Goal: Information Seeking & Learning: Find specific page/section

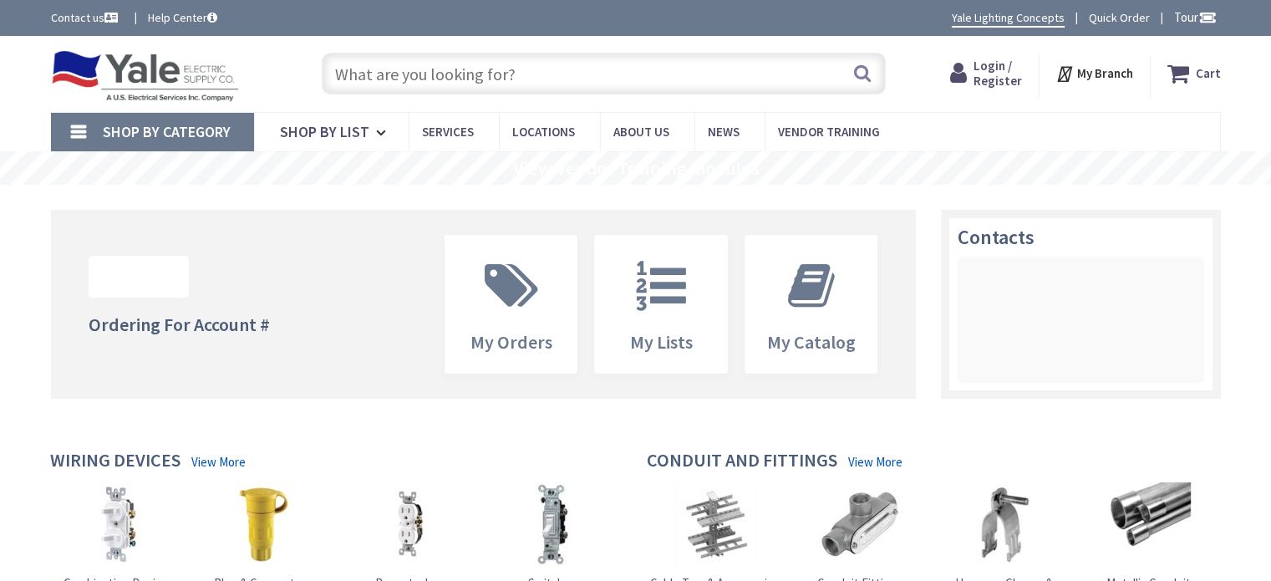
drag, startPoint x: 541, startPoint y: 79, endPoint x: 649, endPoint y: 55, distance: 111.1
click at [544, 79] on input "text" at bounding box center [604, 74] width 564 height 42
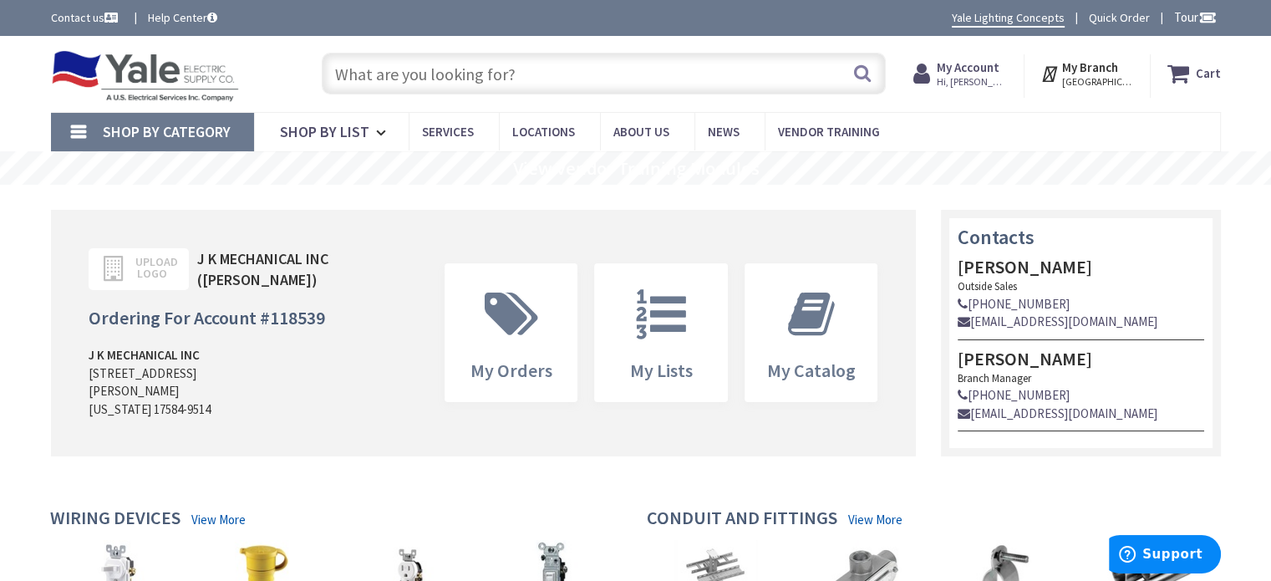
click at [622, 84] on input "text" at bounding box center [604, 74] width 564 height 42
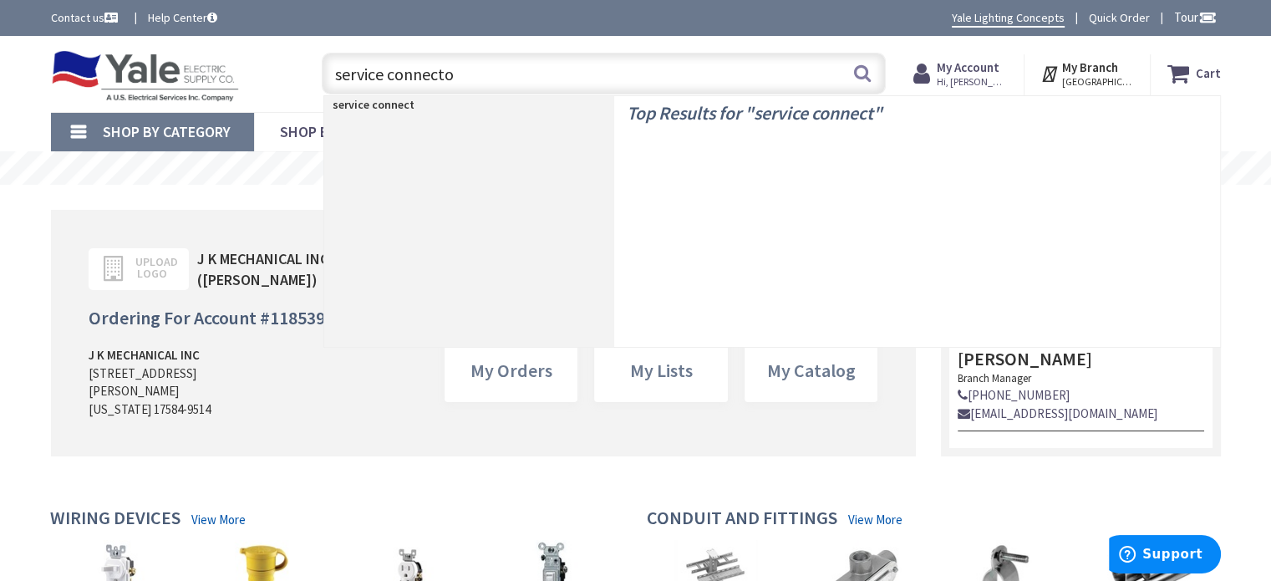
type input "service connector"
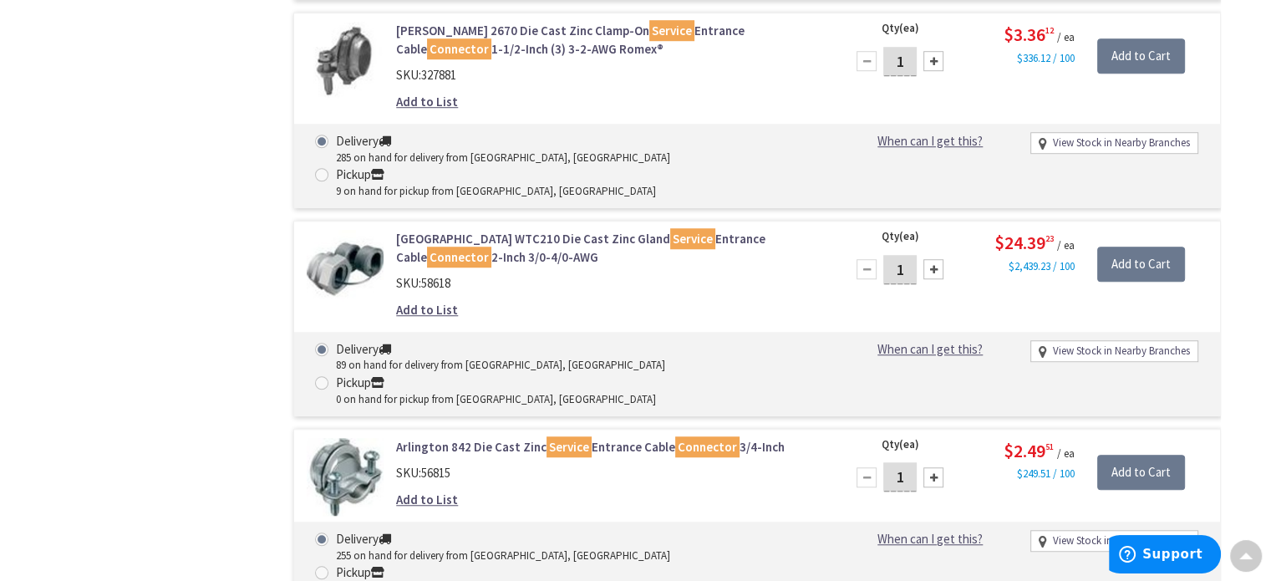
scroll to position [1086, 0]
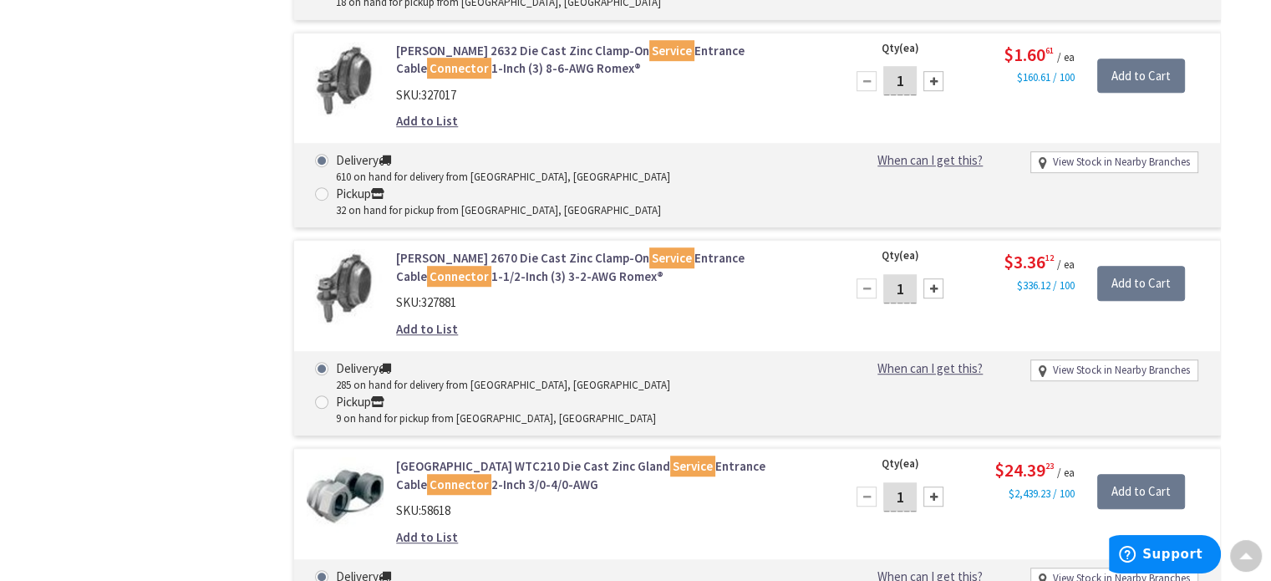
click at [508, 457] on link "Arlington WTC210 Die Cast Zinc Gland Service Entrance Cable Connector 2-Inch 3/…" at bounding box center [608, 475] width 425 height 36
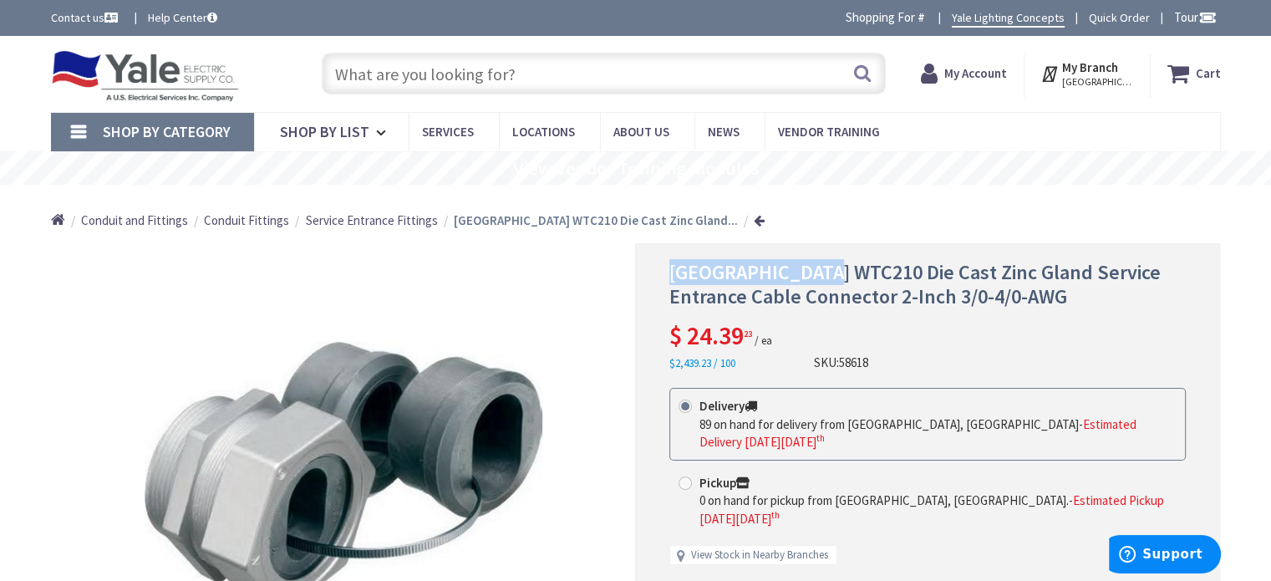
drag, startPoint x: 673, startPoint y: 268, endPoint x: 820, endPoint y: 276, distance: 147.2
click at [820, 276] on span "Arlington WTC210 Die Cast Zinc Gland Service Entrance Cable Connector 2-Inch 3/…" at bounding box center [914, 284] width 491 height 50
copy span "Arlington WTC210"
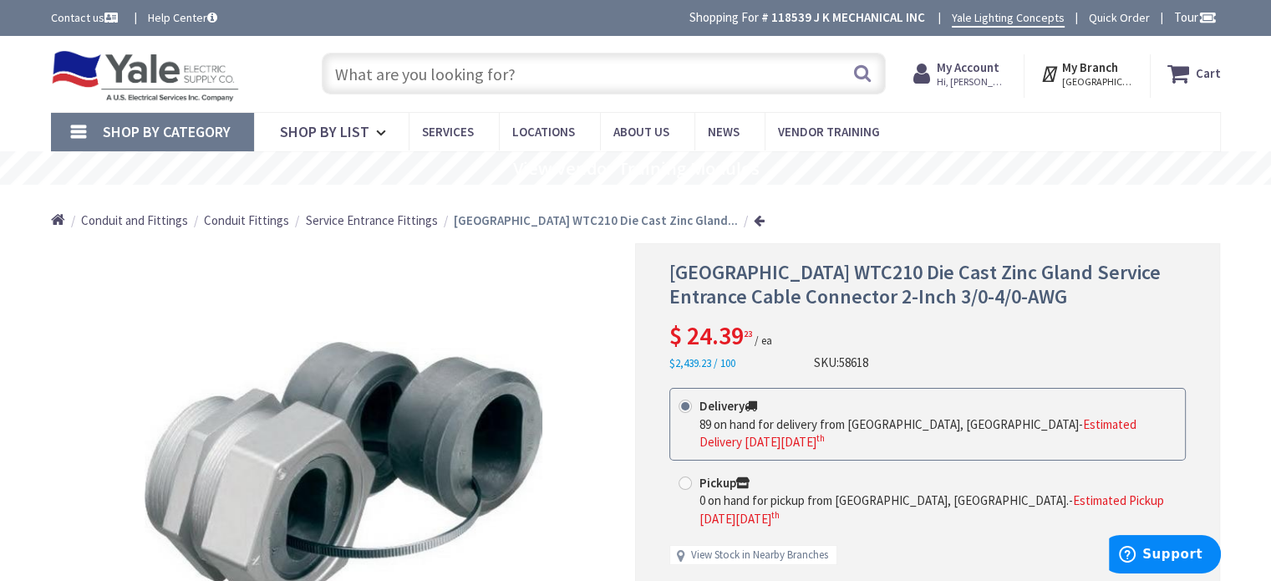
click at [510, 79] on input "text" at bounding box center [604, 74] width 564 height 42
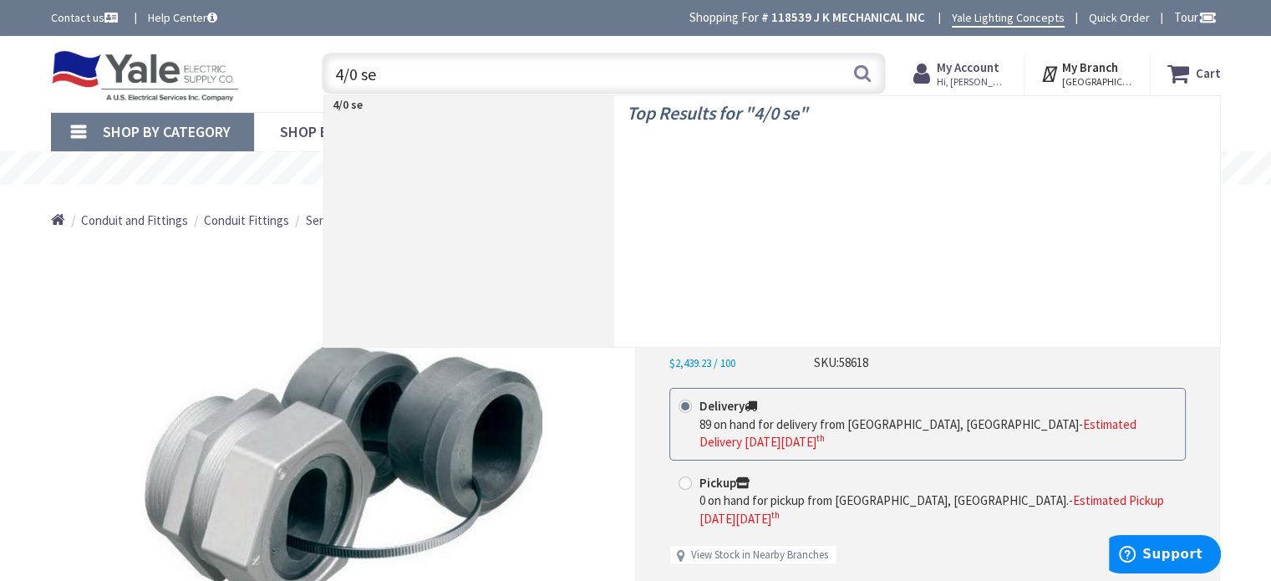
type input "4/0 seu"
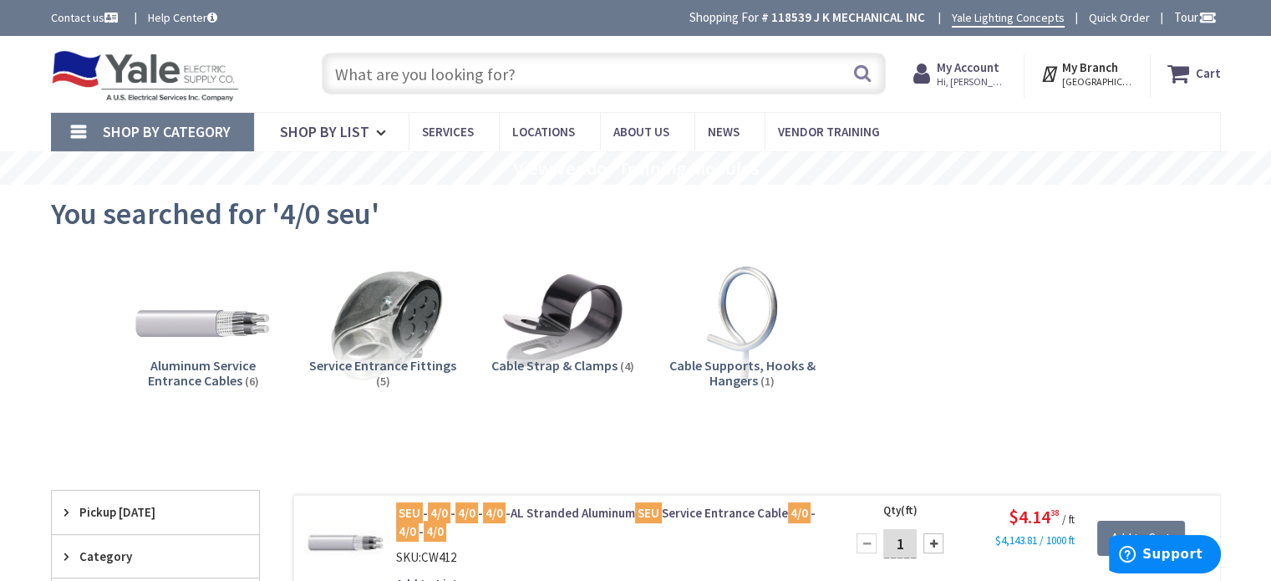
click at [521, 76] on input "text" at bounding box center [604, 74] width 564 height 42
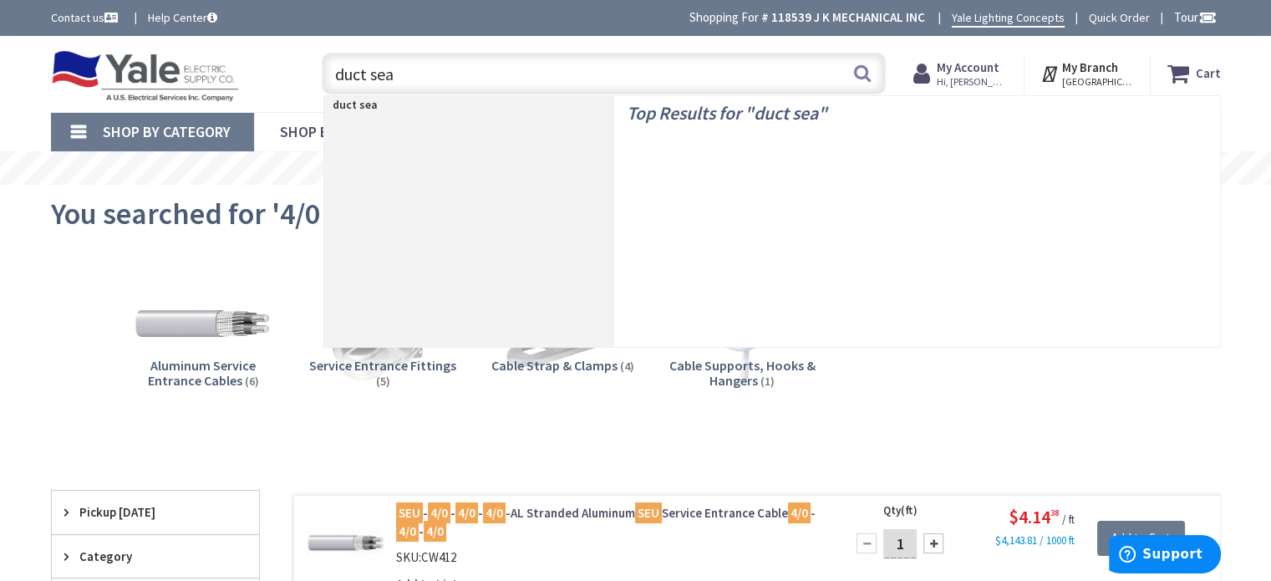
type input "duct seal"
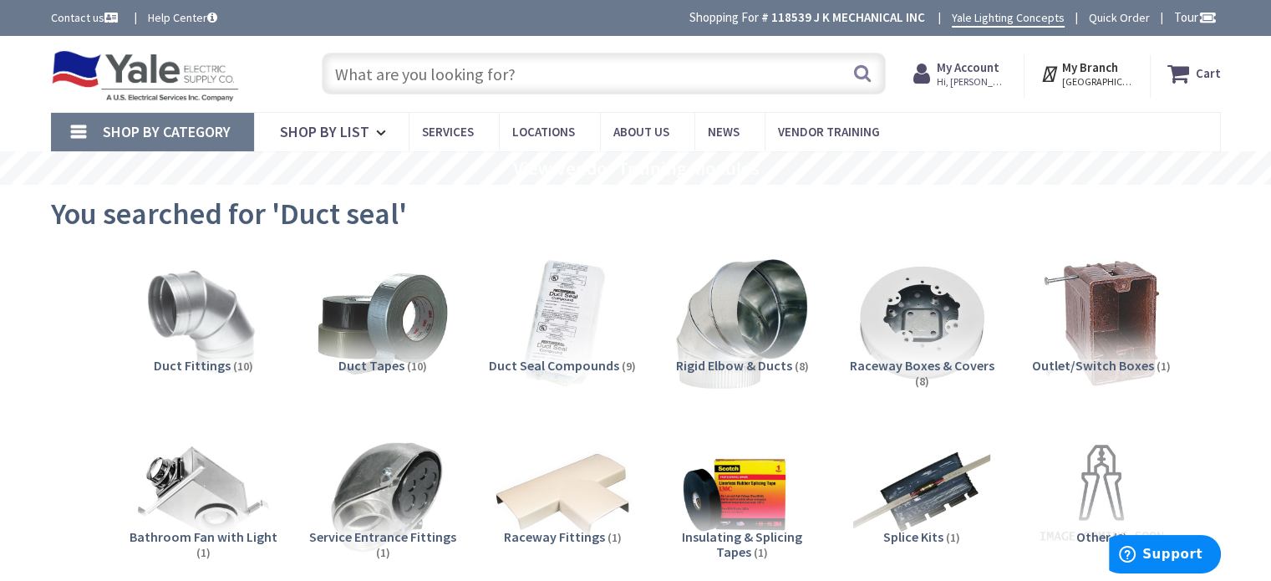
click at [617, 76] on input "text" at bounding box center [604, 74] width 564 height 42
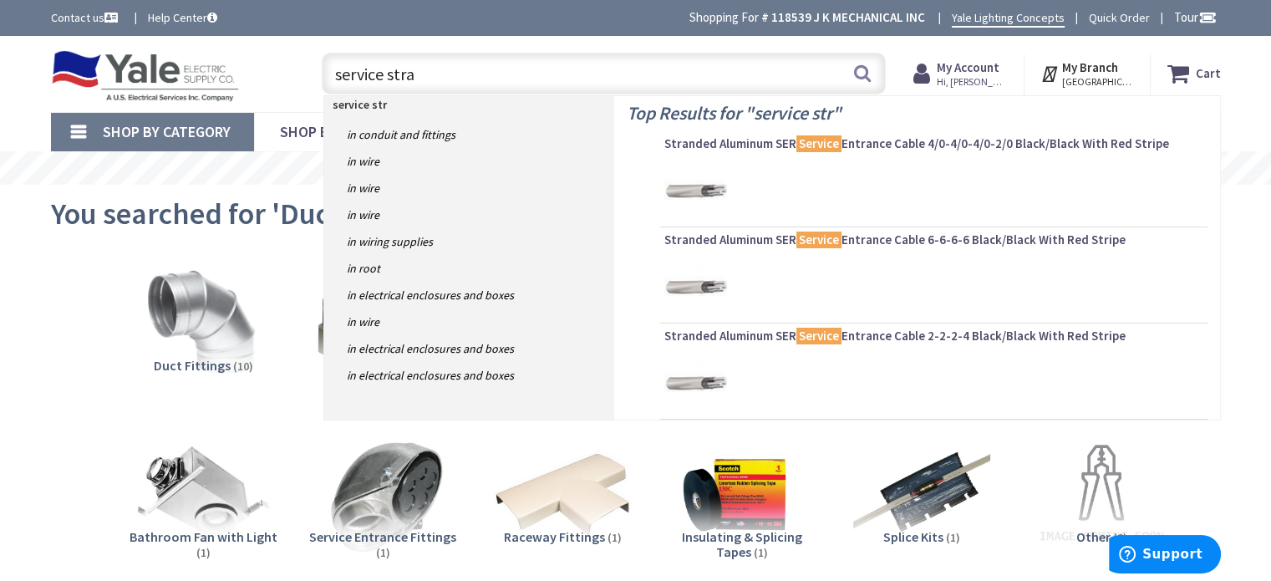
type input "service strap"
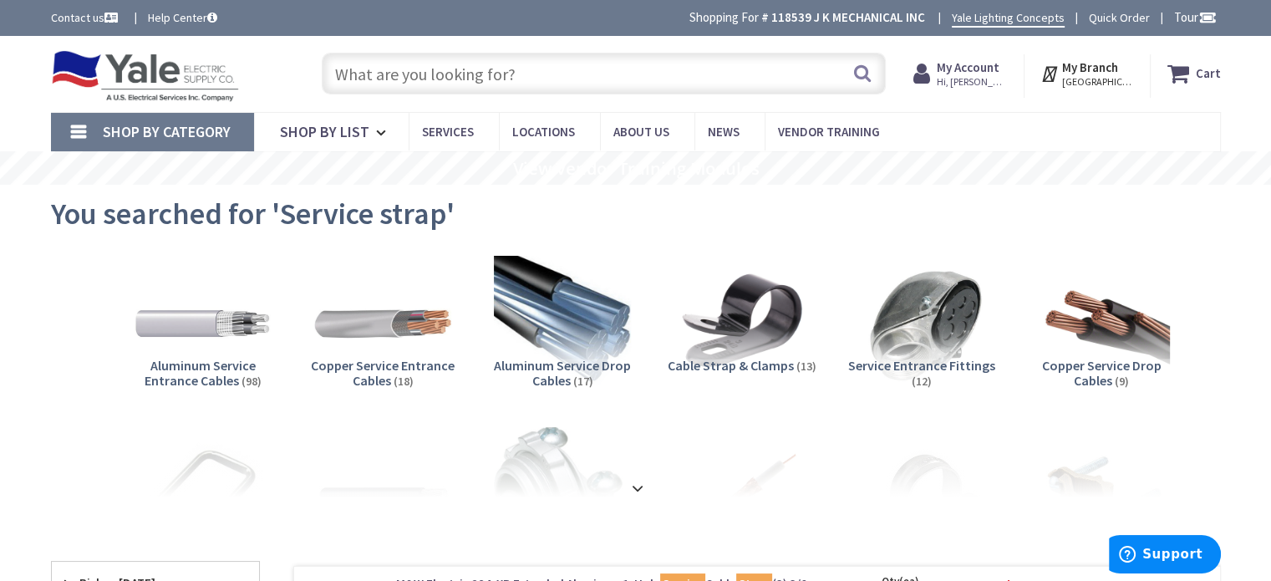
click at [684, 86] on input "text" at bounding box center [604, 74] width 564 height 42
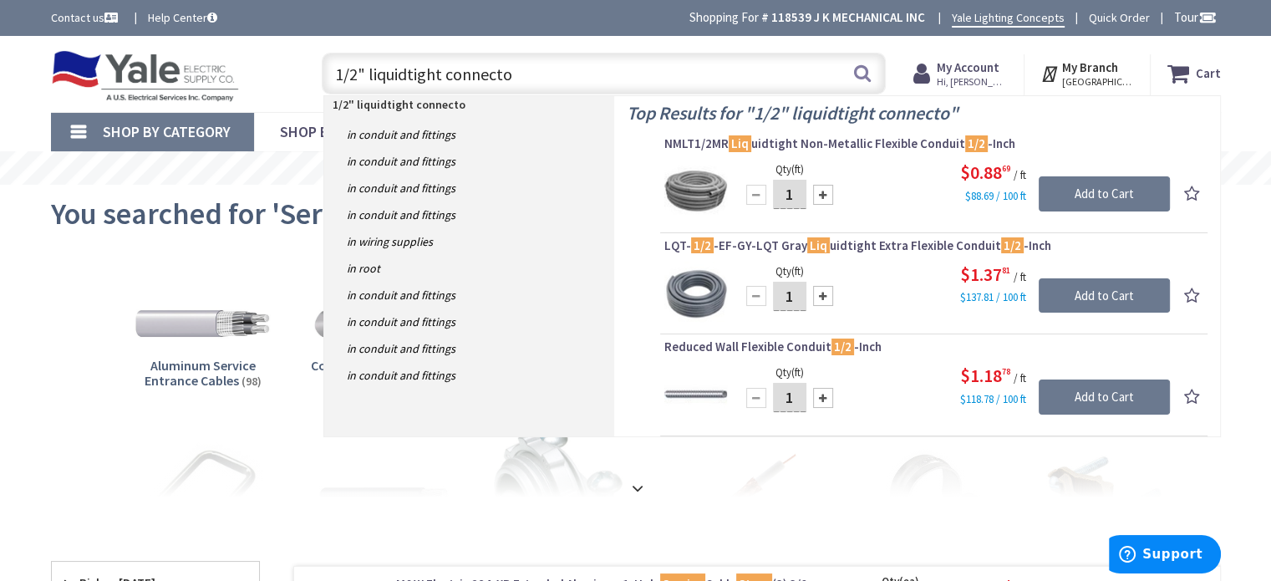
type input "1/2" liquidtight connector"
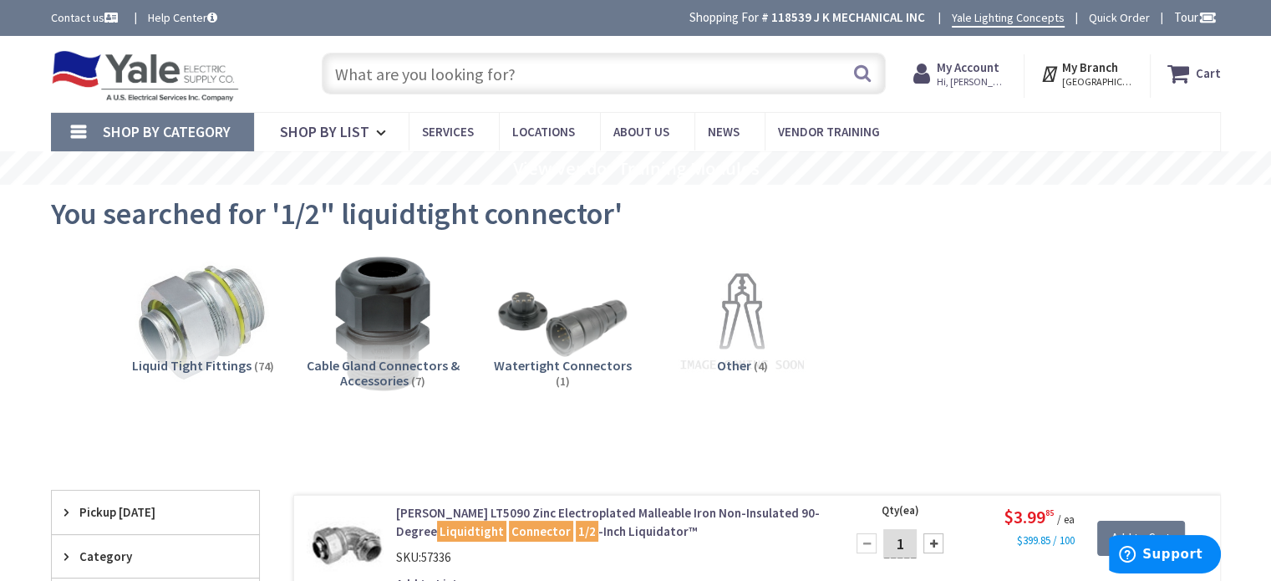
click at [526, 86] on input "text" at bounding box center [604, 74] width 564 height 42
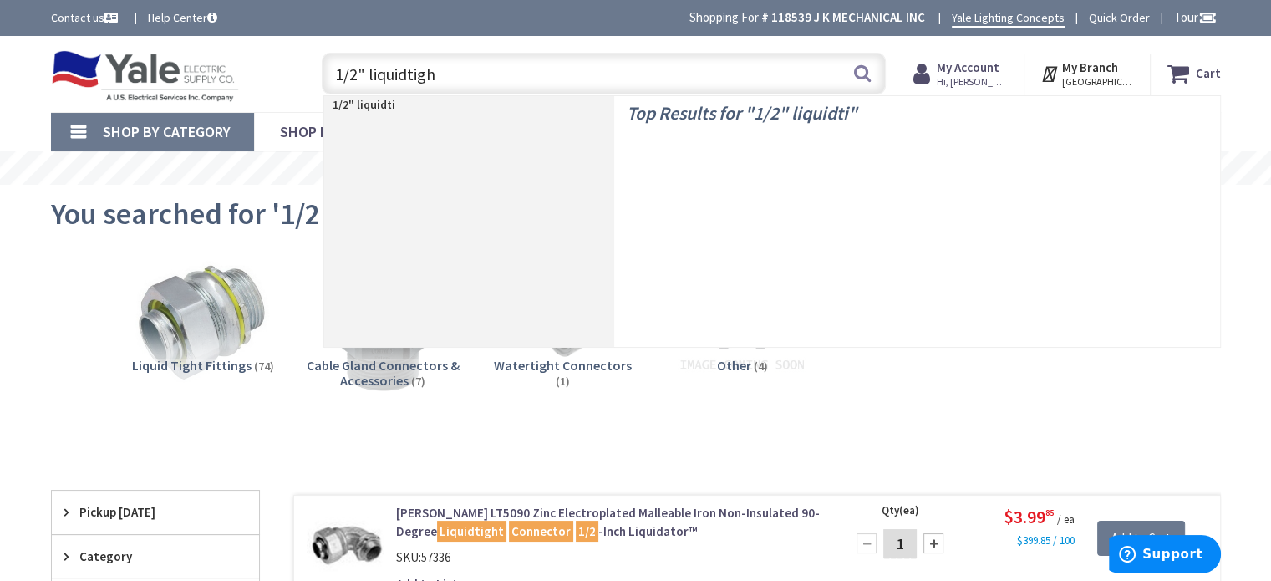
type input "1/2" liquidtight"
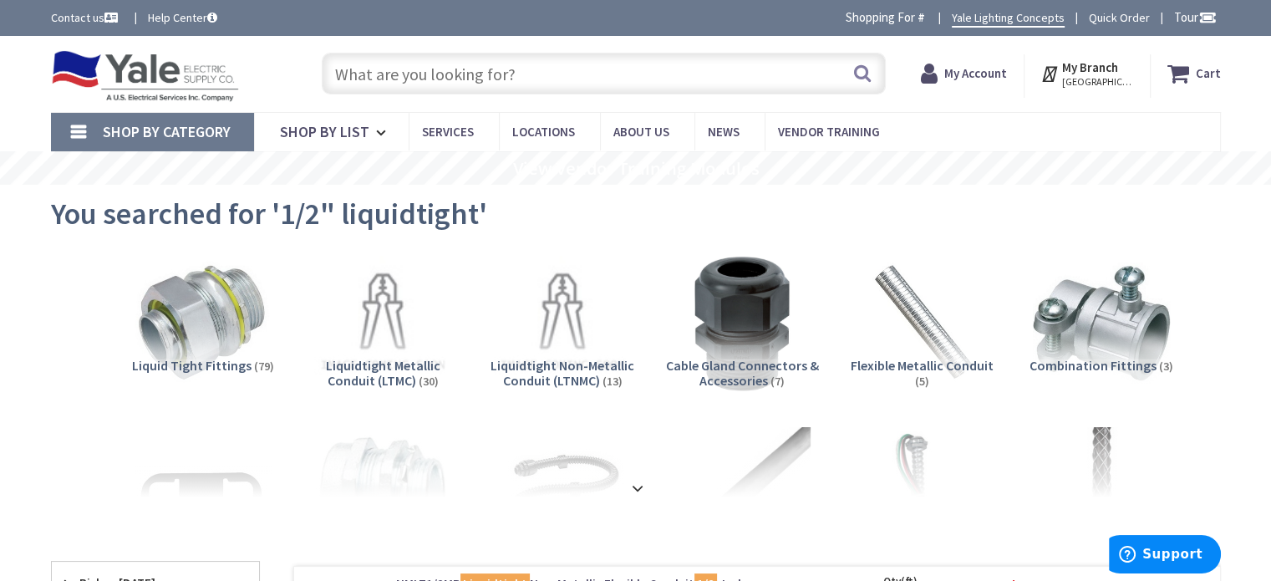
click at [584, 64] on input "text" at bounding box center [604, 74] width 564 height 42
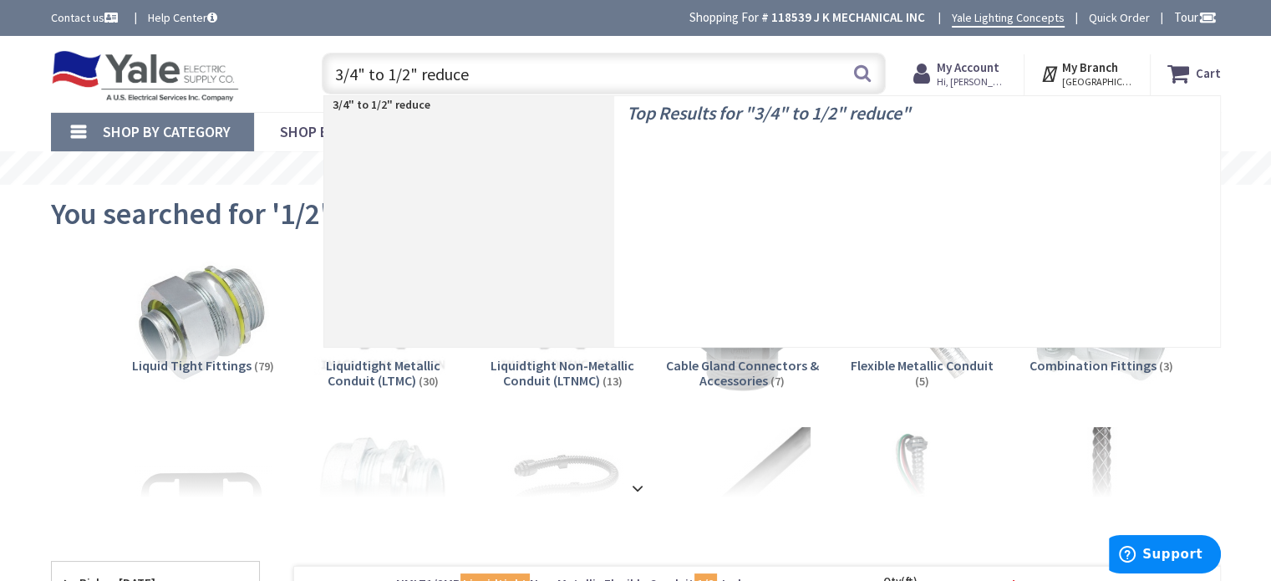
type input "3/4" to 1/2" reducer"
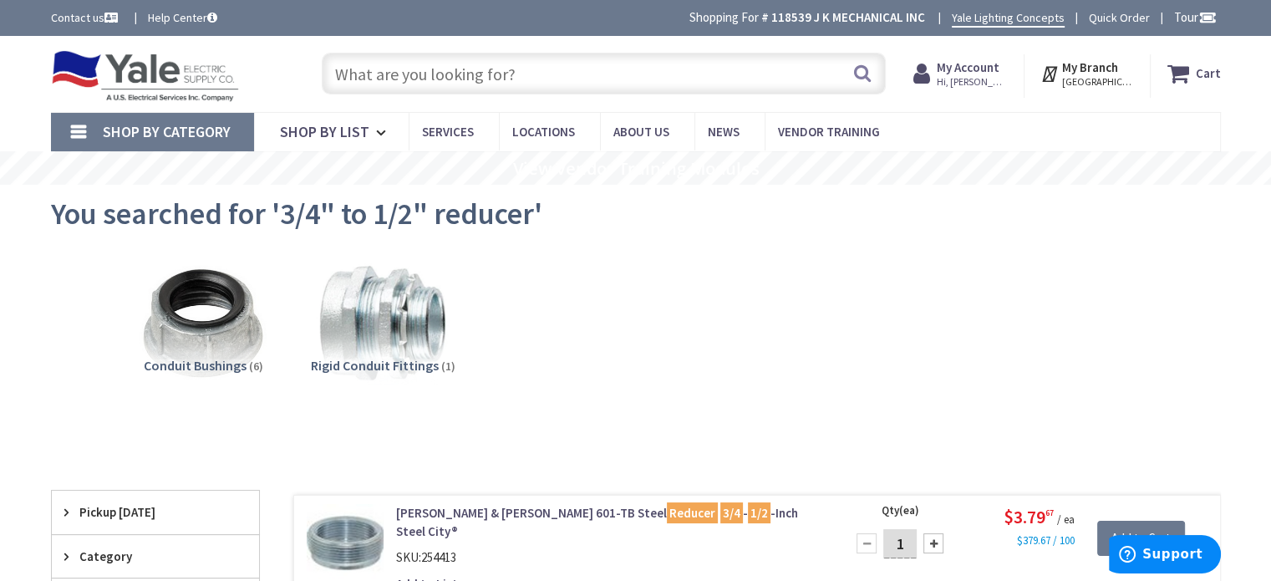
click at [510, 78] on input "text" at bounding box center [604, 74] width 564 height 42
click at [490, 79] on input "text" at bounding box center [604, 74] width 564 height 42
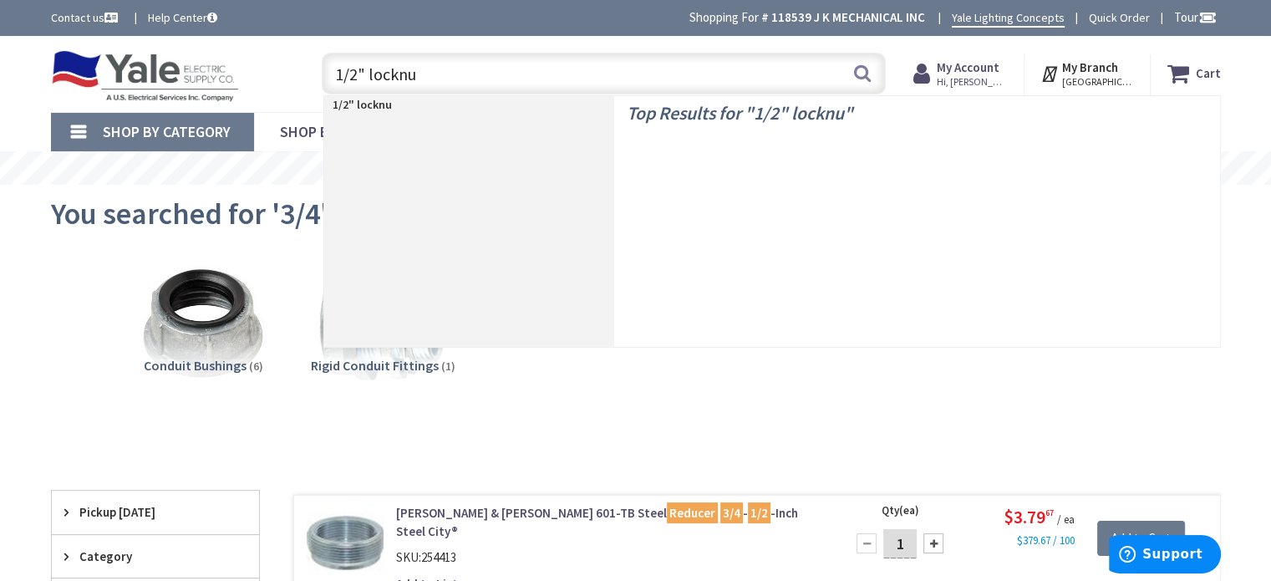
type input "1/2" locknut"
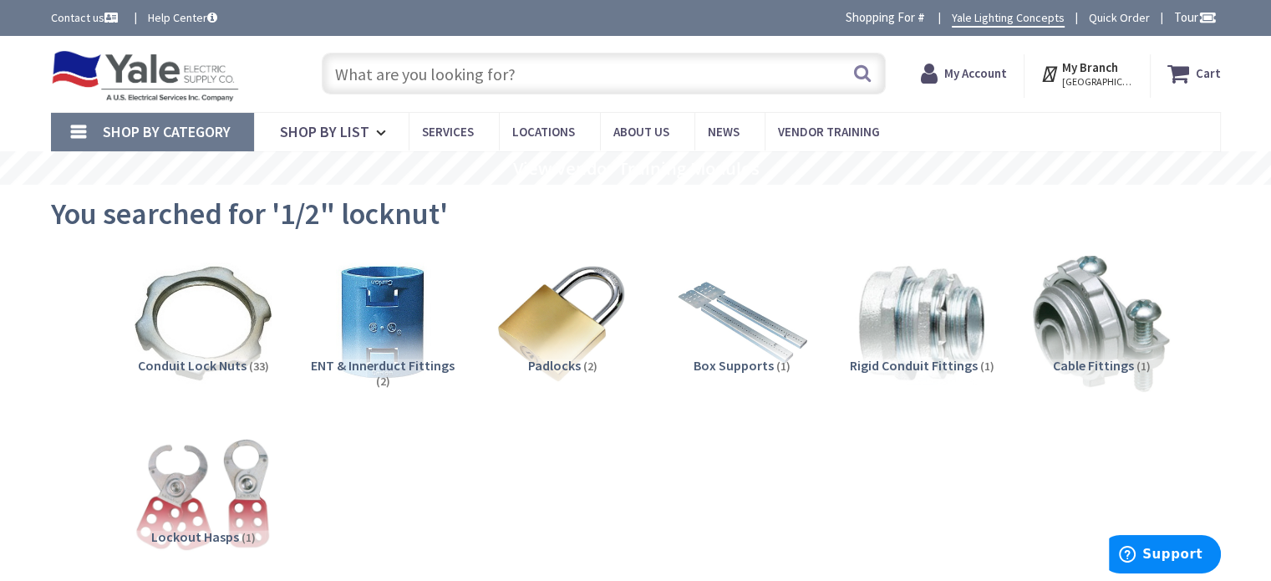
click at [696, 74] on input "text" at bounding box center [604, 74] width 564 height 42
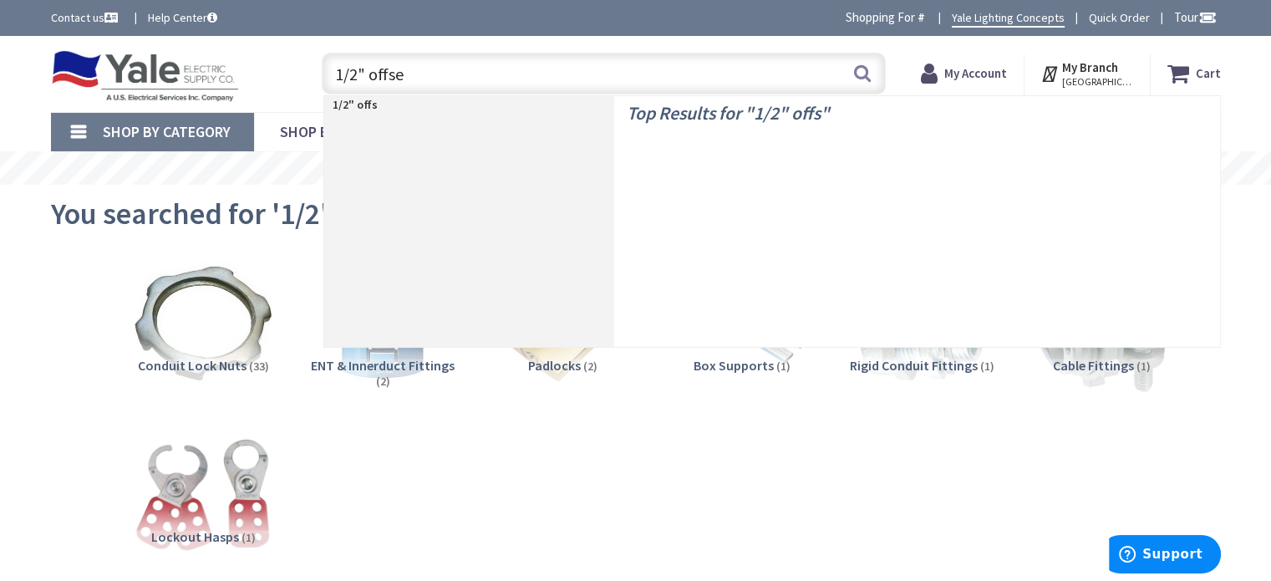
type input "1/2" offset"
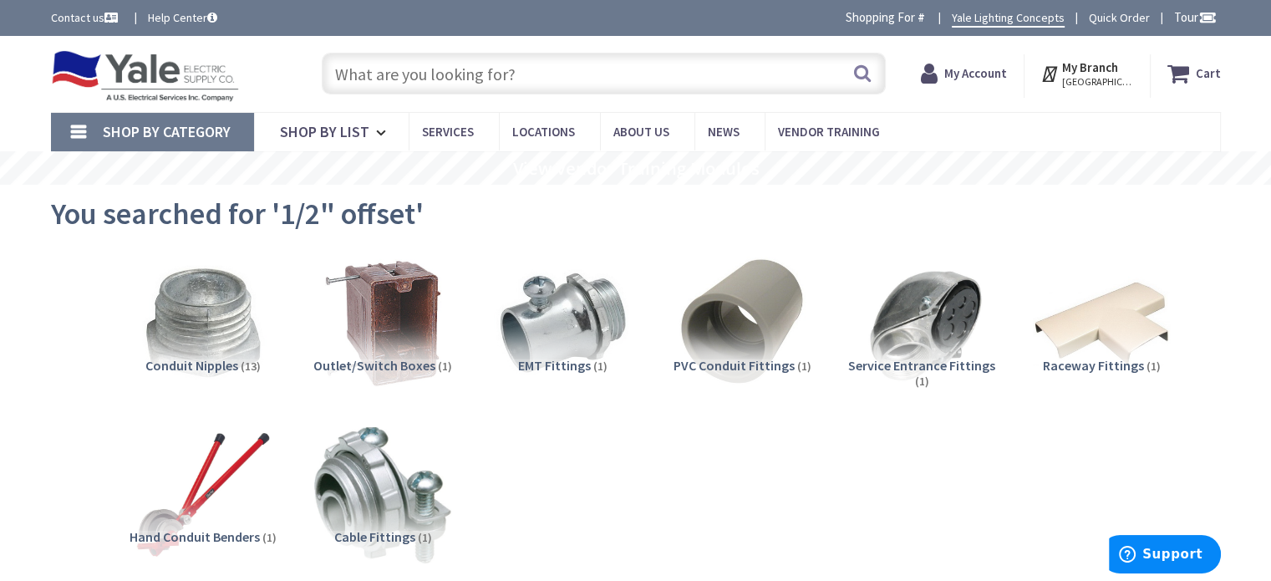
click at [581, 79] on input "text" at bounding box center [604, 74] width 564 height 42
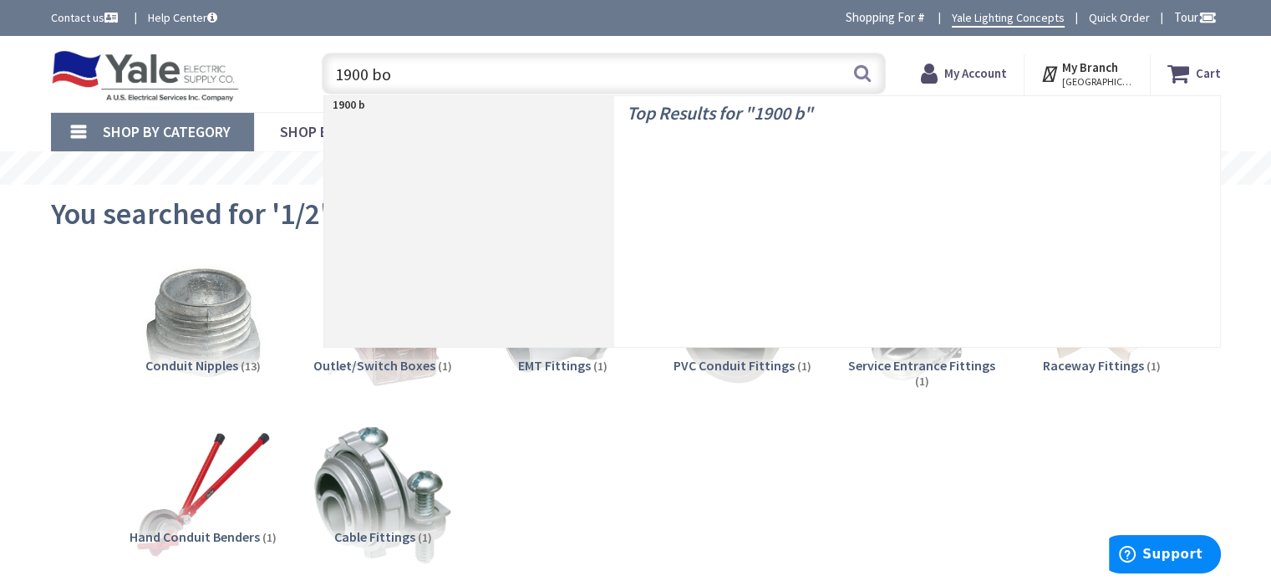
type input "1900 box"
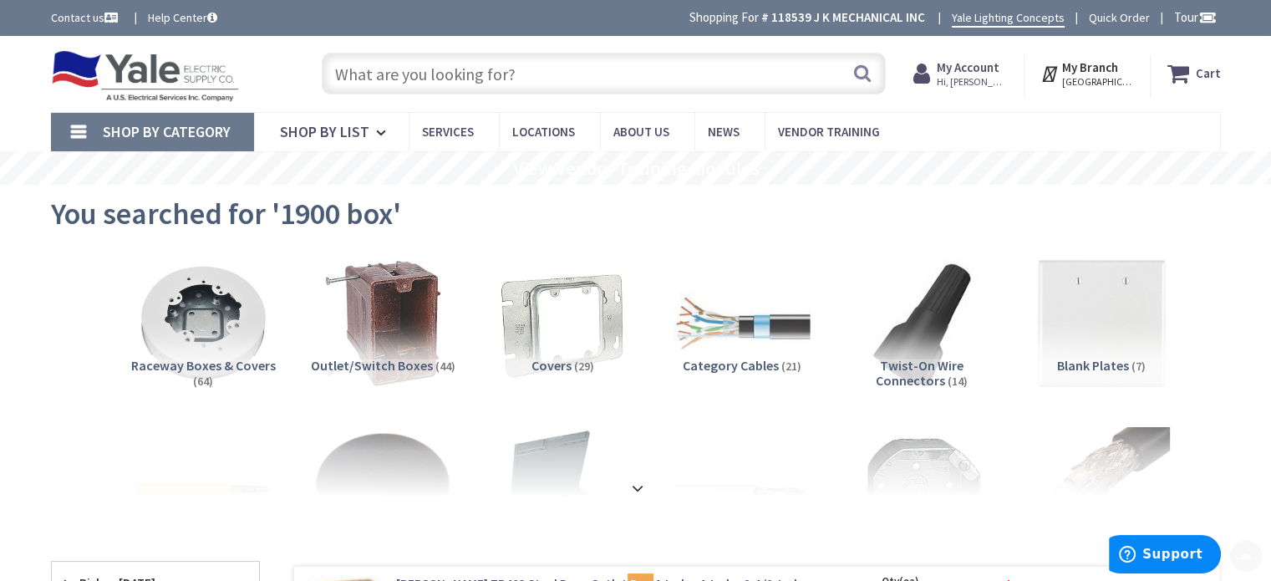
click at [571, 79] on input "text" at bounding box center [604, 74] width 564 height 42
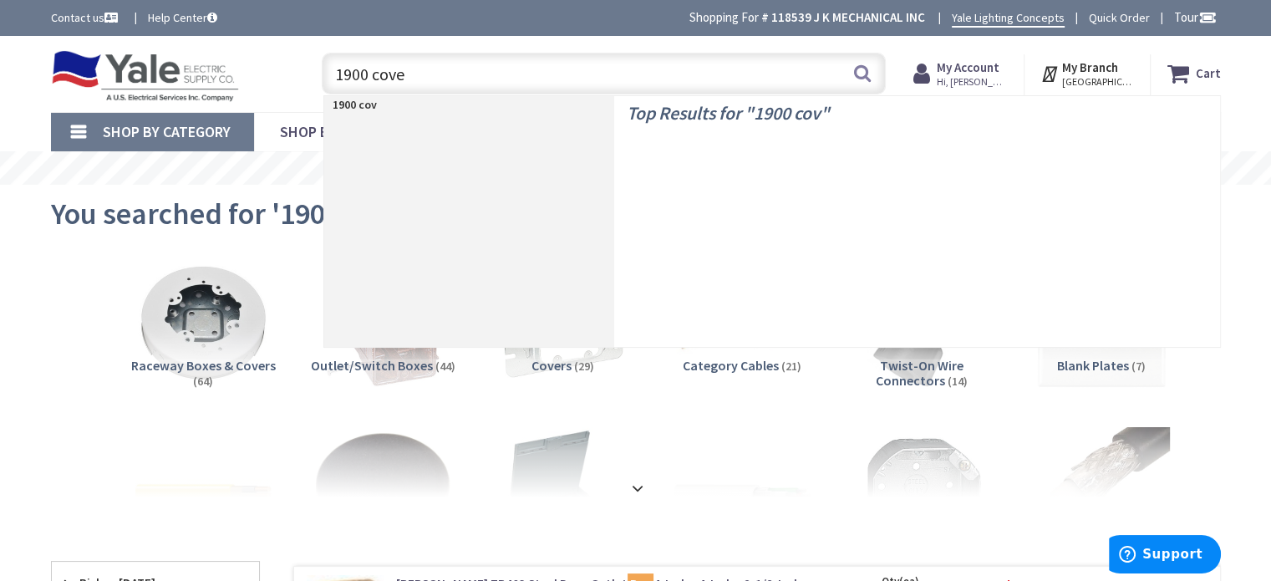
type input "1900 cover"
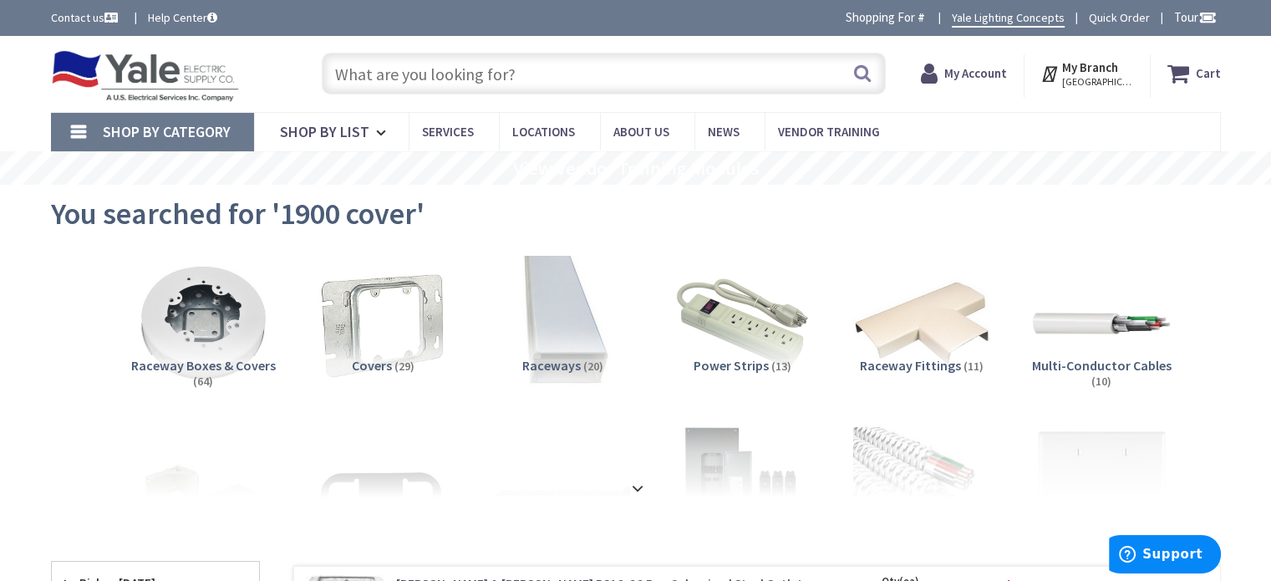
click at [568, 69] on input "text" at bounding box center [604, 74] width 564 height 42
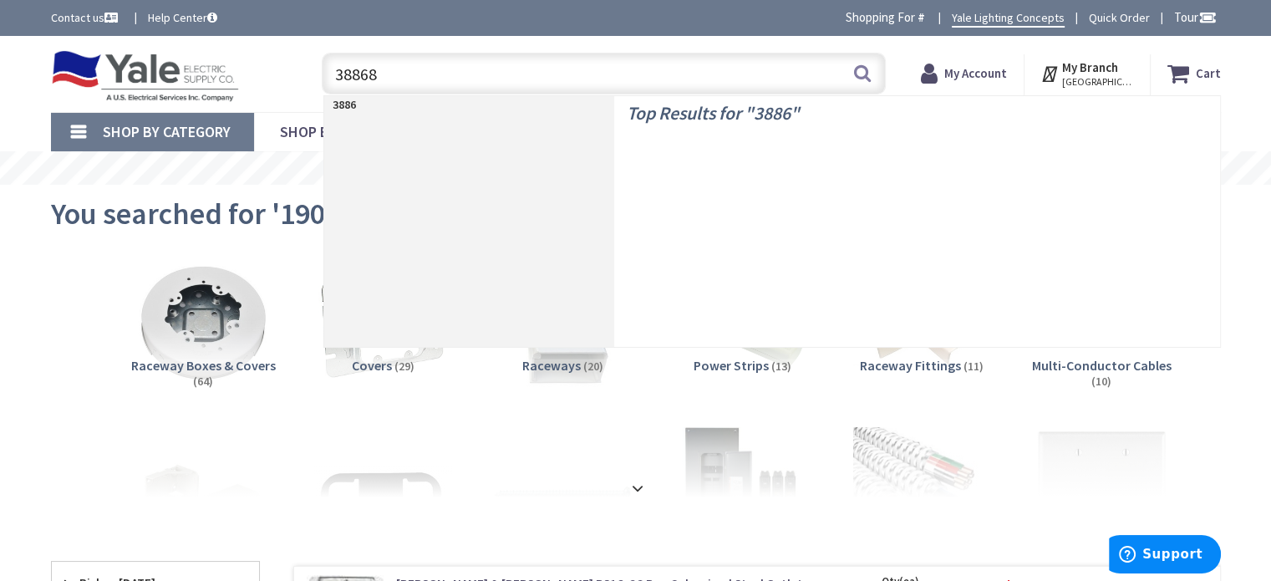
type input "388688"
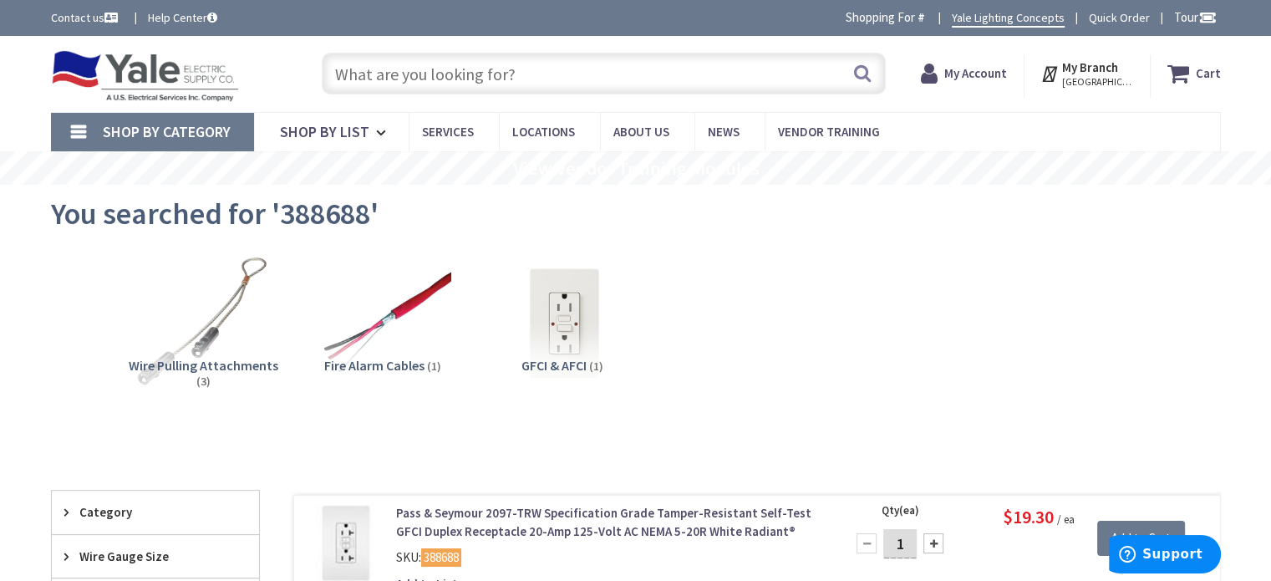
click at [386, 63] on input "text" at bounding box center [604, 74] width 564 height 42
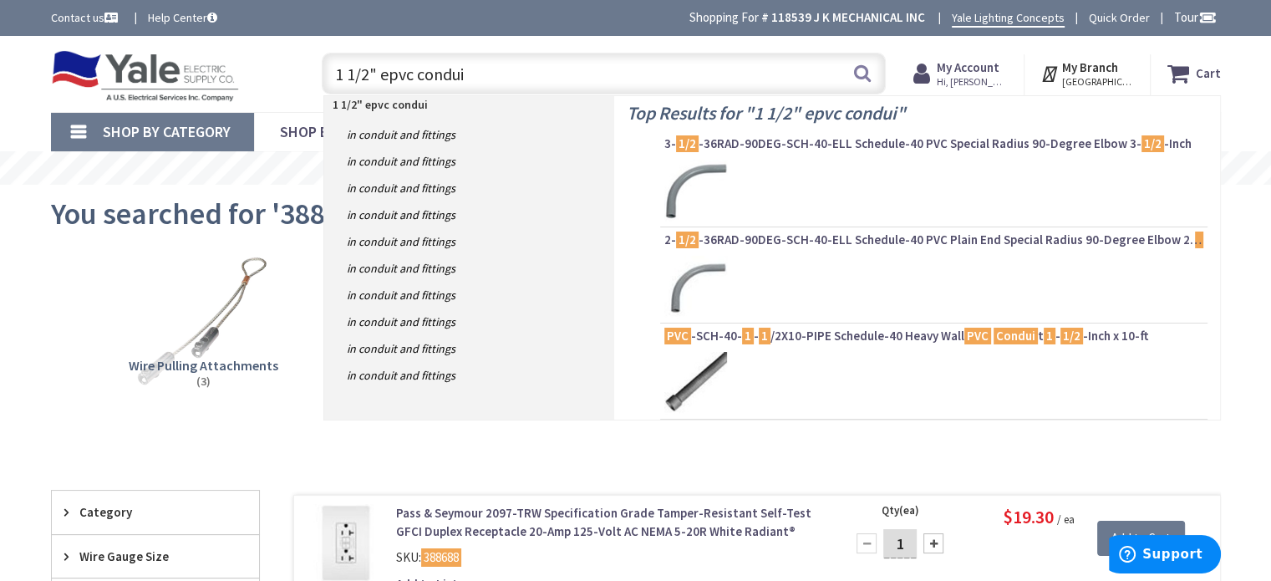
type input "1 1/2" epvc conduit"
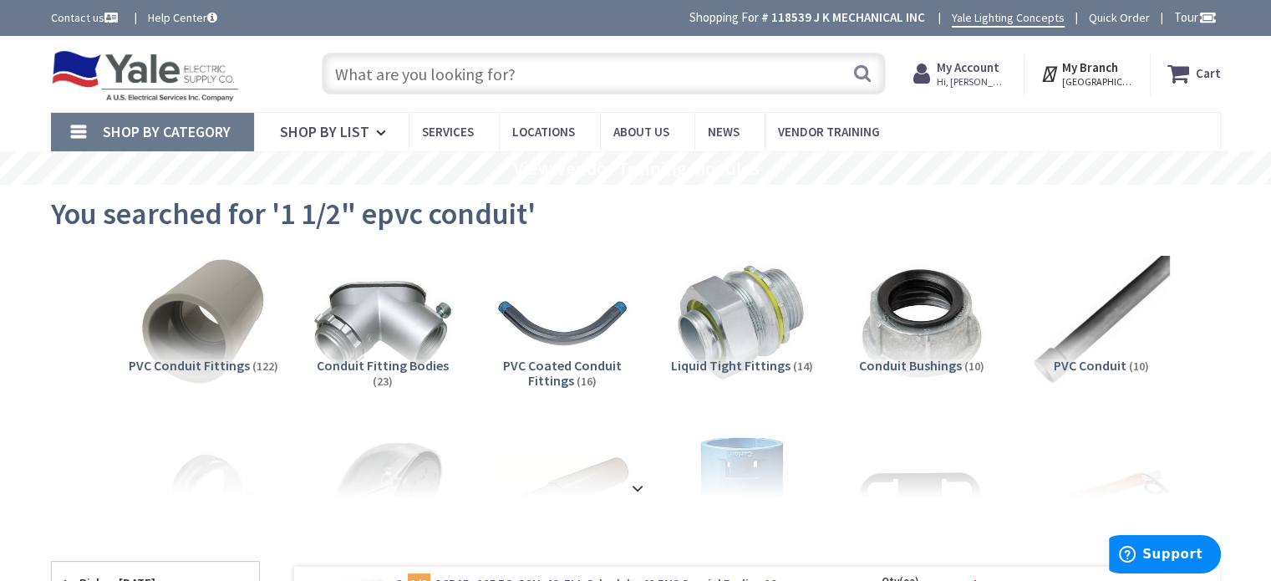
click at [642, 82] on input "text" at bounding box center [604, 74] width 564 height 42
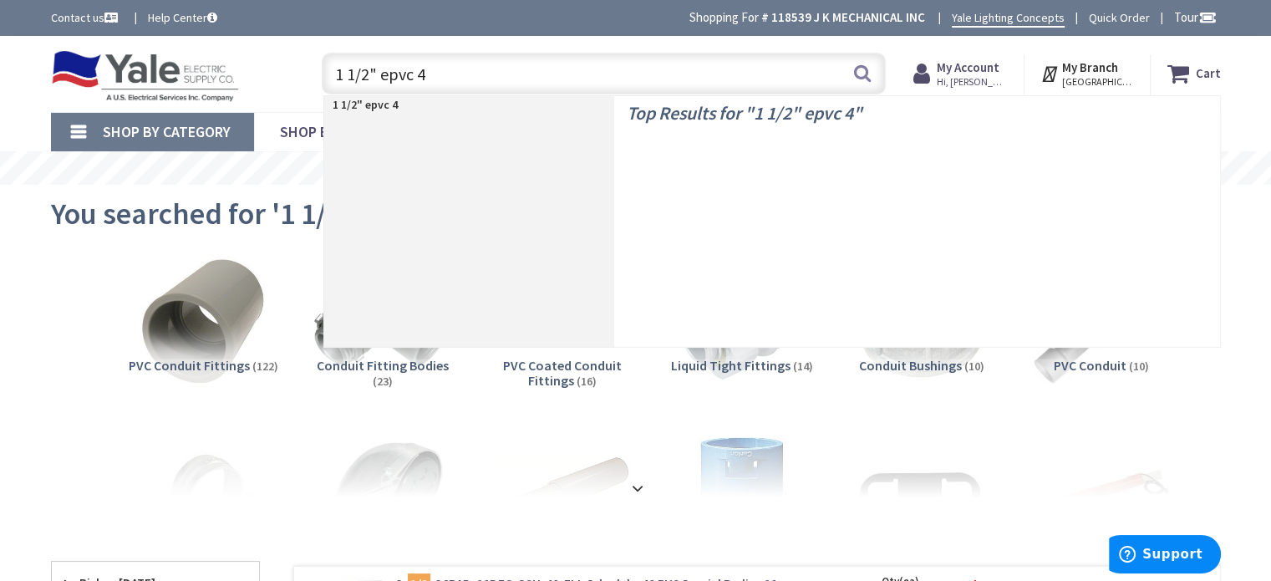
type input "1 1/2" epvc 45"
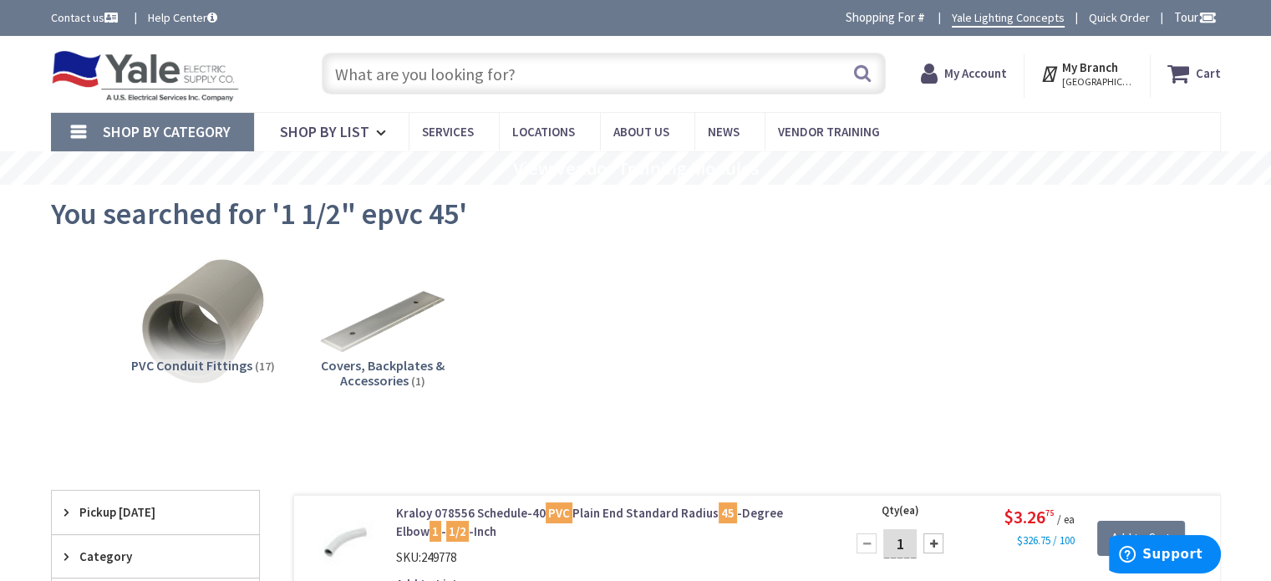
click at [545, 79] on input "text" at bounding box center [604, 74] width 564 height 42
type input "2"
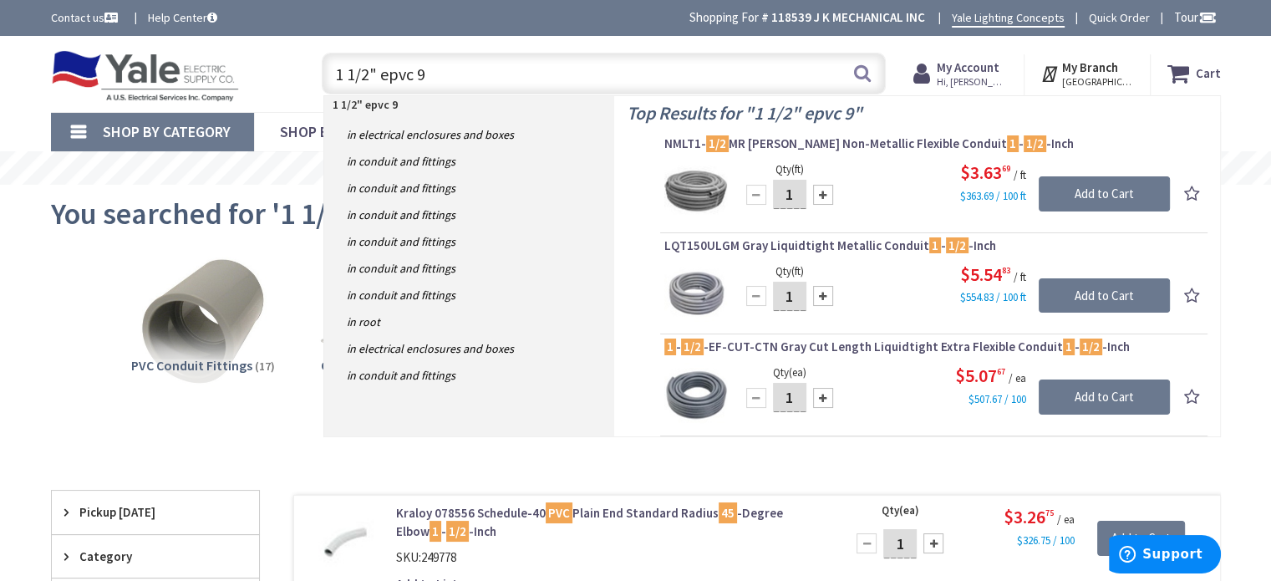
type input "1 1/2" epvc 90"
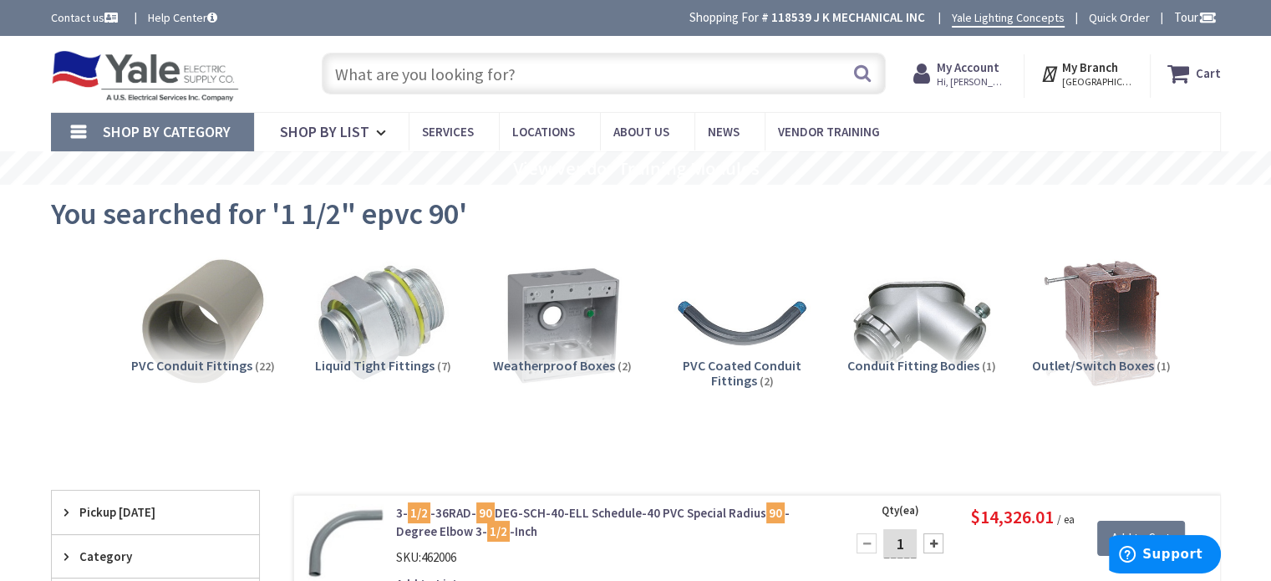
click at [685, 76] on input "text" at bounding box center [604, 74] width 564 height 42
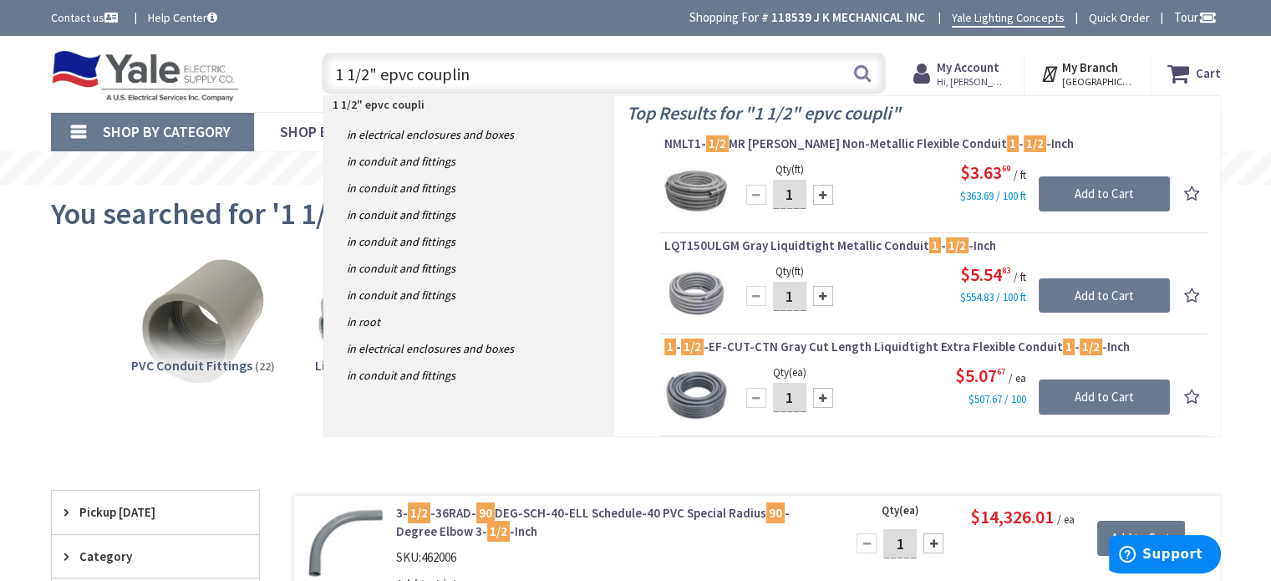
type input "1 1/2" epvc coupling"
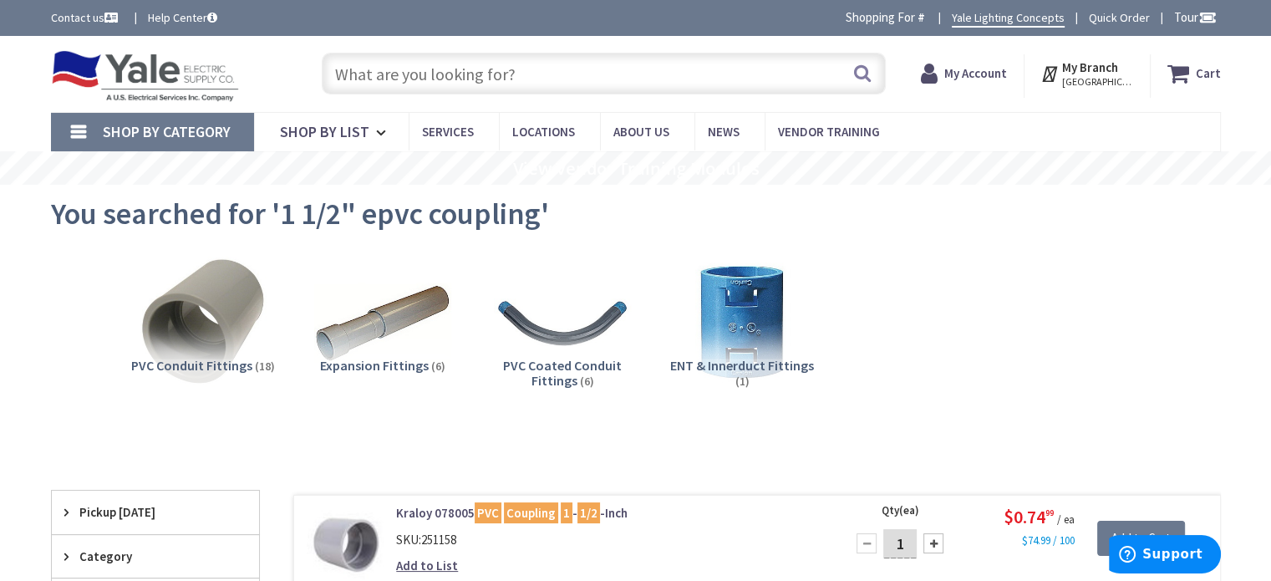
click at [659, 83] on input "text" at bounding box center [604, 74] width 564 height 42
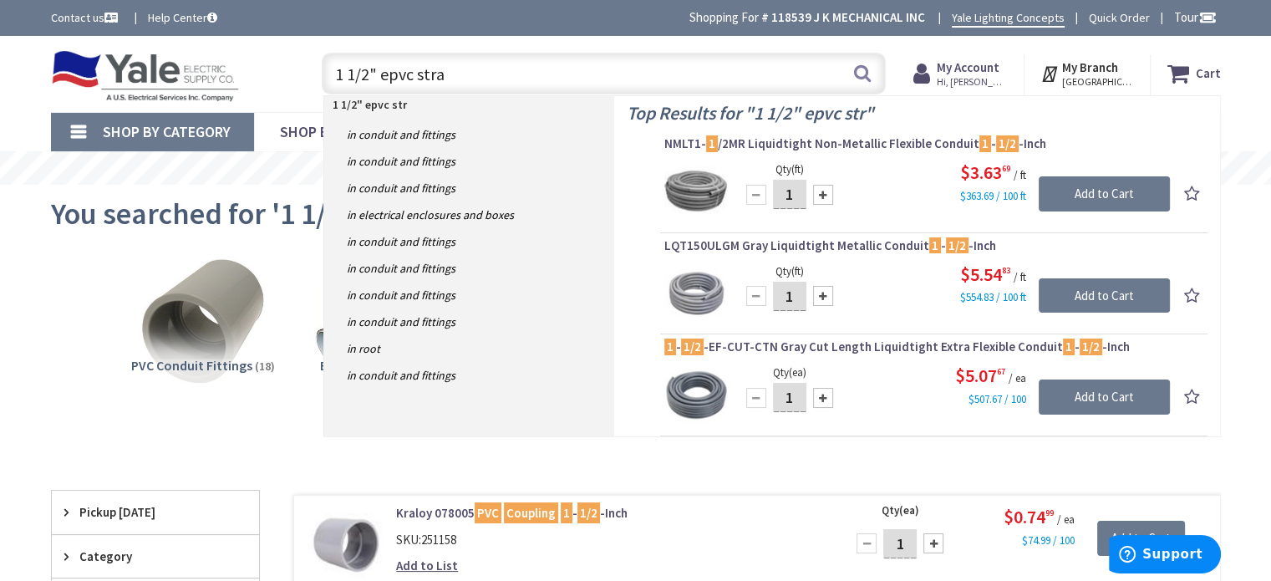
type input "1 1/2" epvc strap"
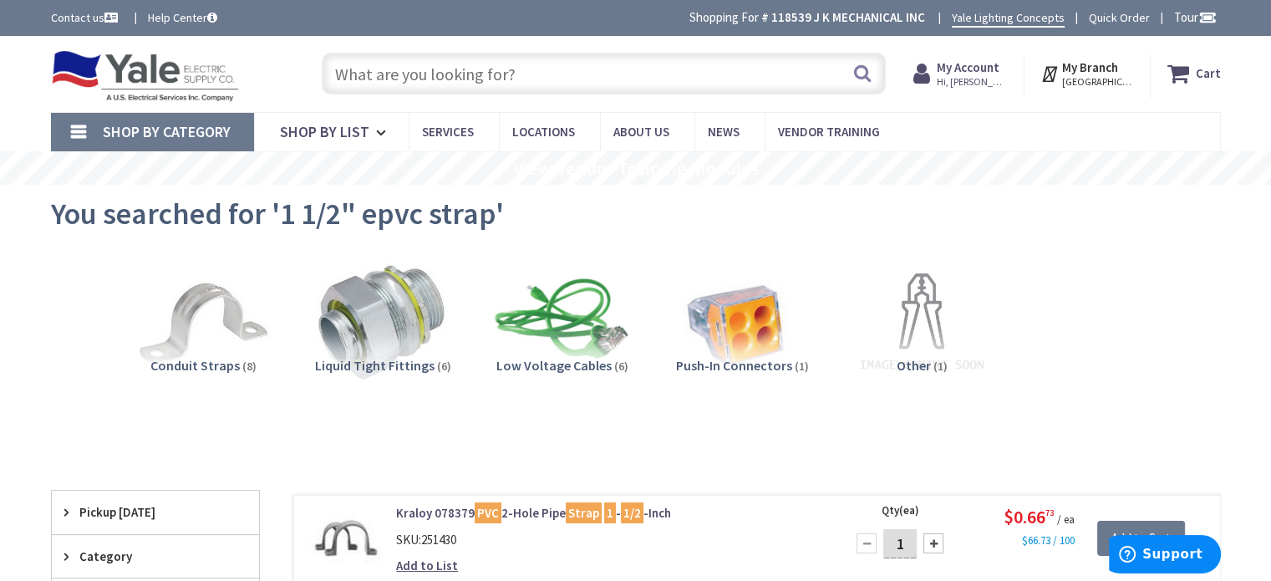
click at [524, 76] on input "text" at bounding box center [604, 74] width 564 height 42
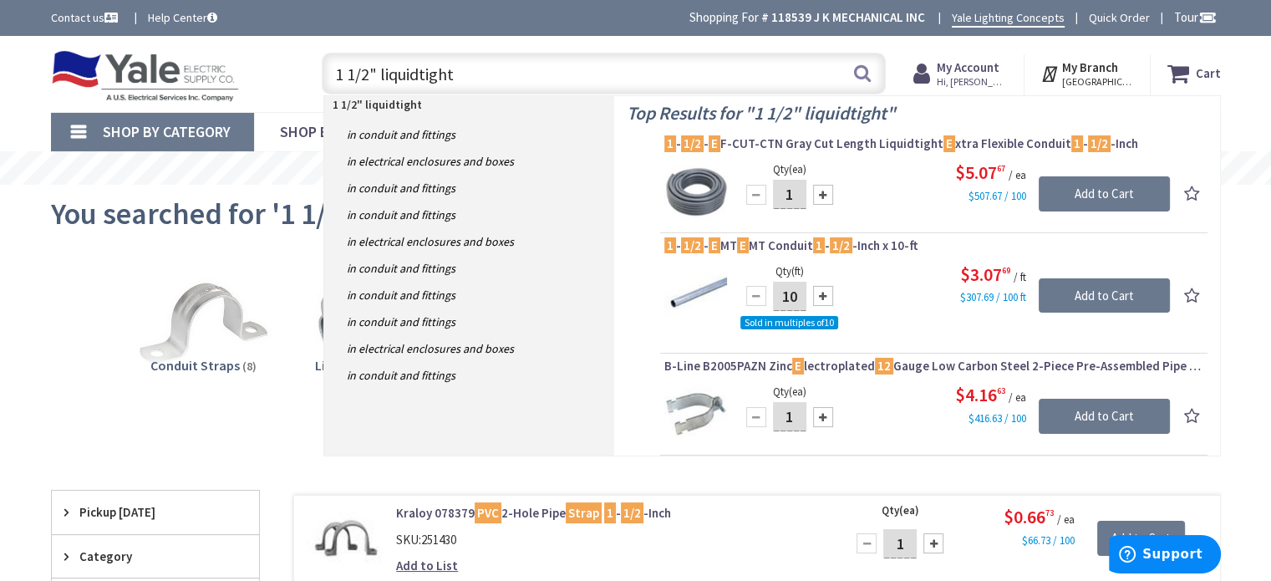
type input "1 1/2" liquidtight"
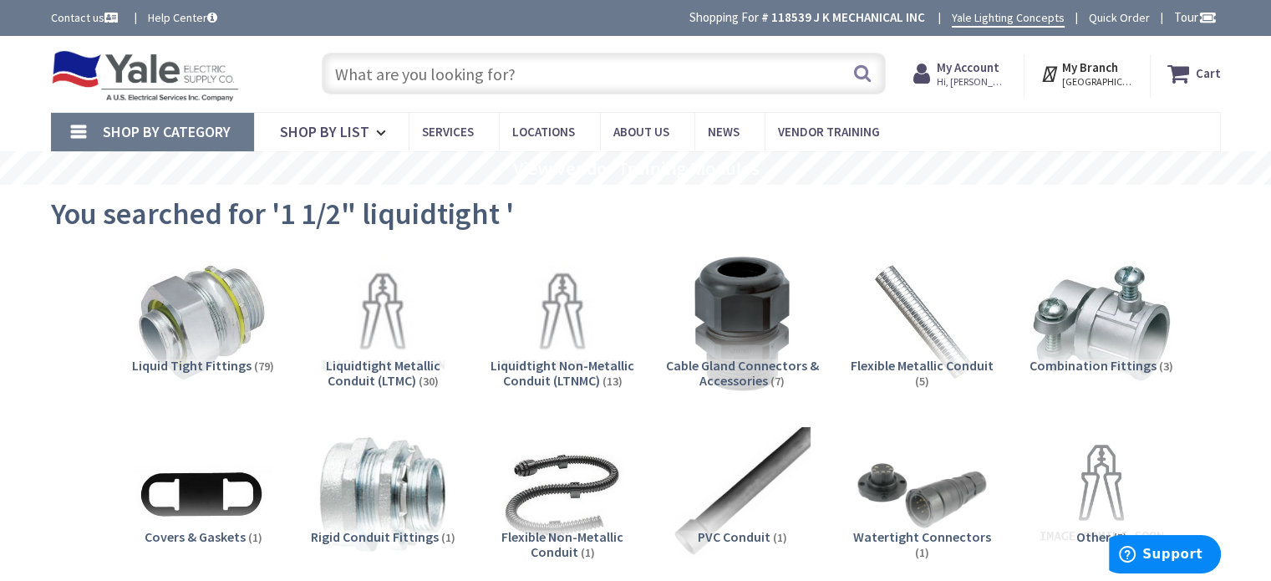
click at [569, 66] on input "text" at bounding box center [604, 74] width 564 height 42
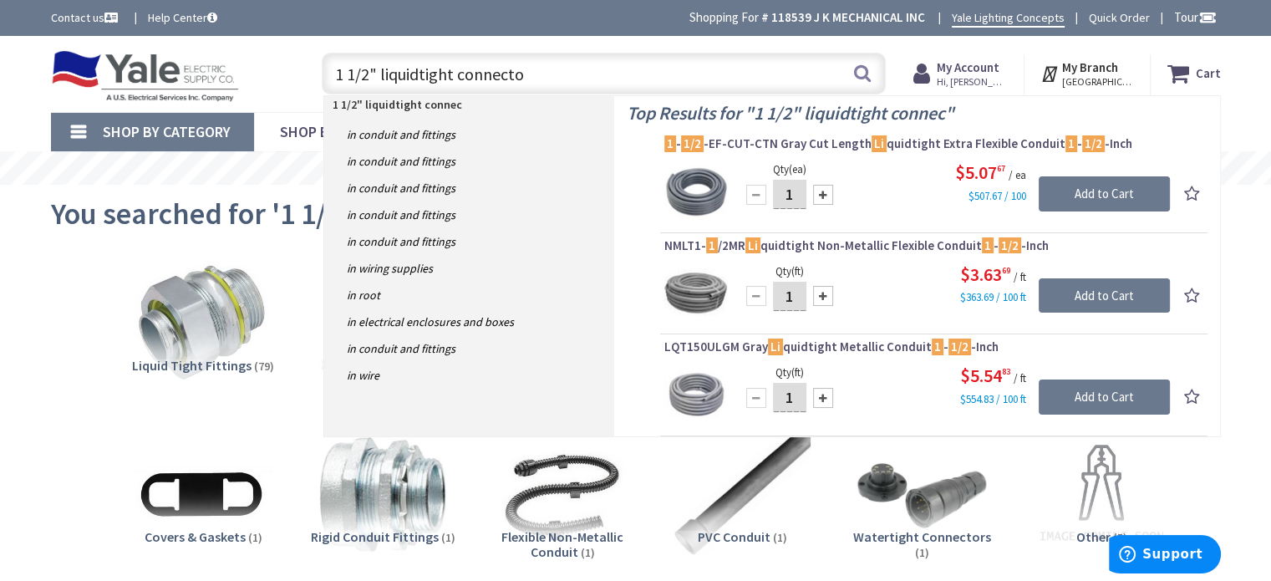
type input "1 1/2" liquidtight connector"
